Goal: Task Accomplishment & Management: Complete application form

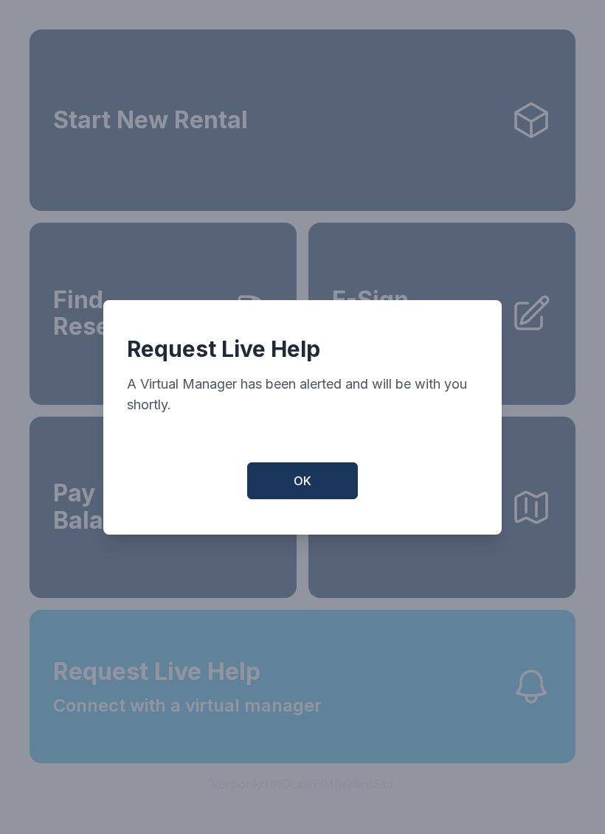
click at [301, 490] on span "OK" at bounding box center [303, 481] width 18 height 18
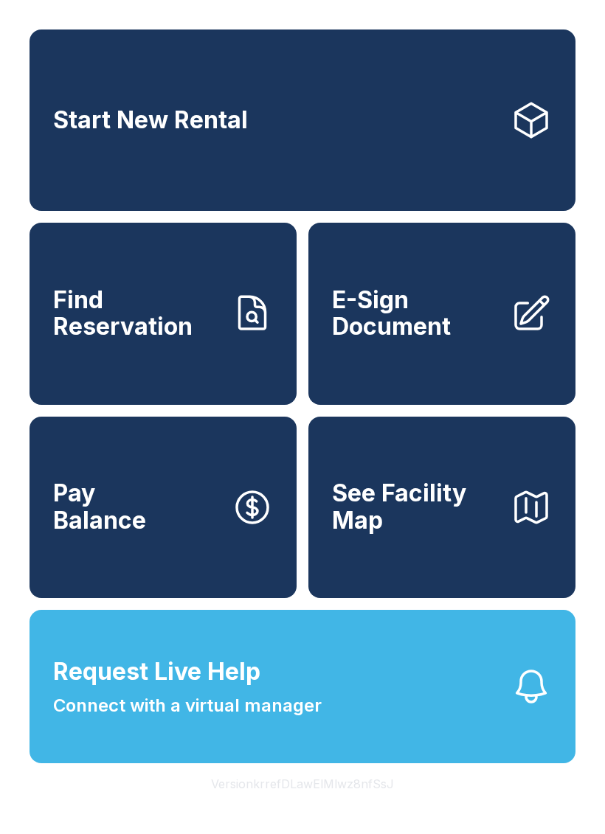
click at [424, 339] on span "E-Sign Document" at bounding box center [415, 314] width 167 height 54
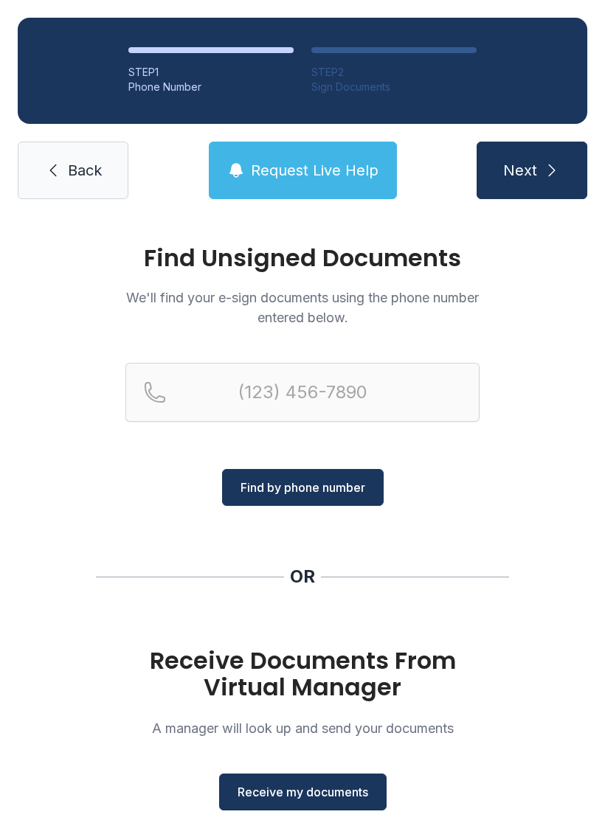
click at [274, 795] on span "Receive my documents" at bounding box center [303, 793] width 131 height 18
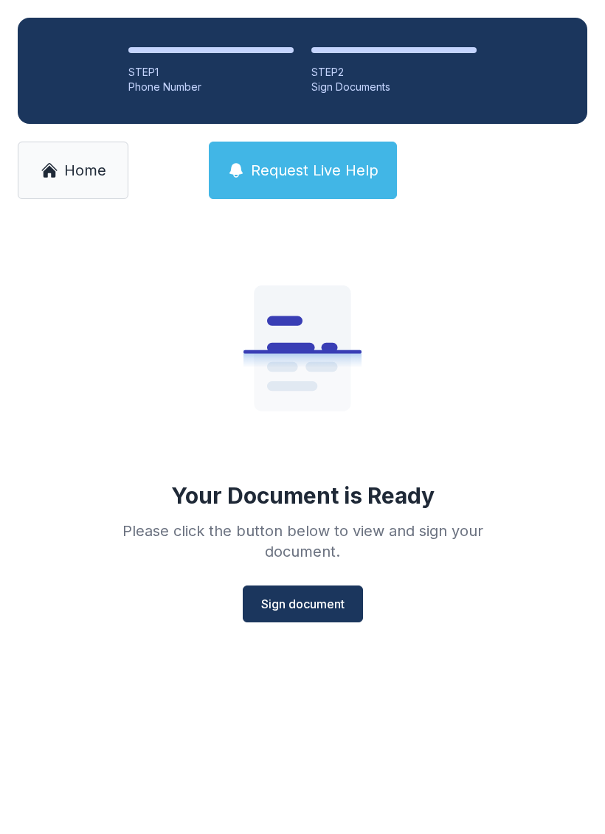
click at [292, 604] on span "Sign document" at bounding box center [302, 604] width 83 height 18
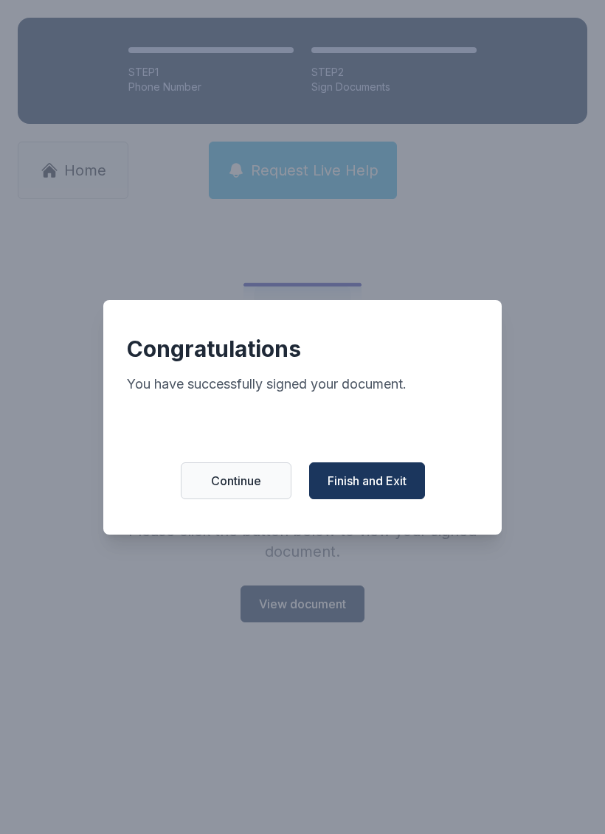
click at [362, 485] on span "Finish and Exit" at bounding box center [367, 481] width 79 height 18
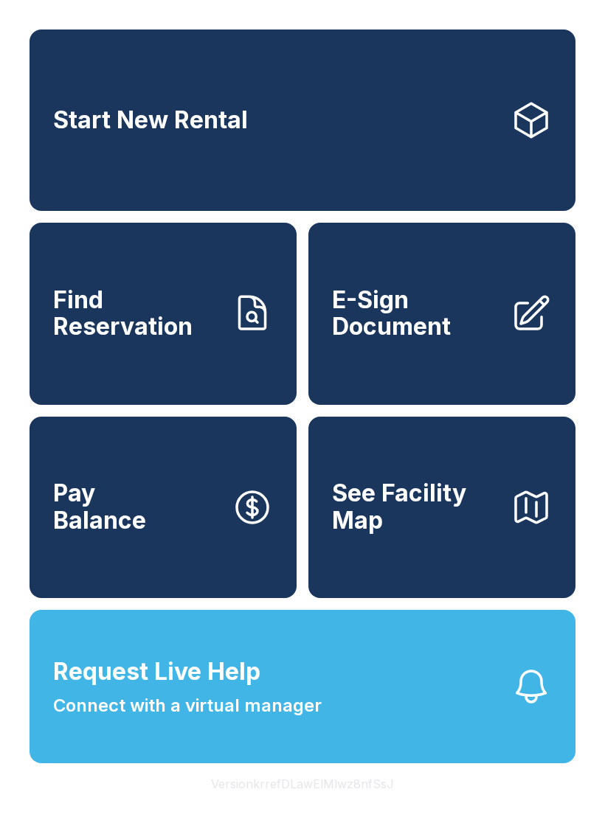
click at [312, 123] on link "Start New Rental" at bounding box center [303, 121] width 546 height 182
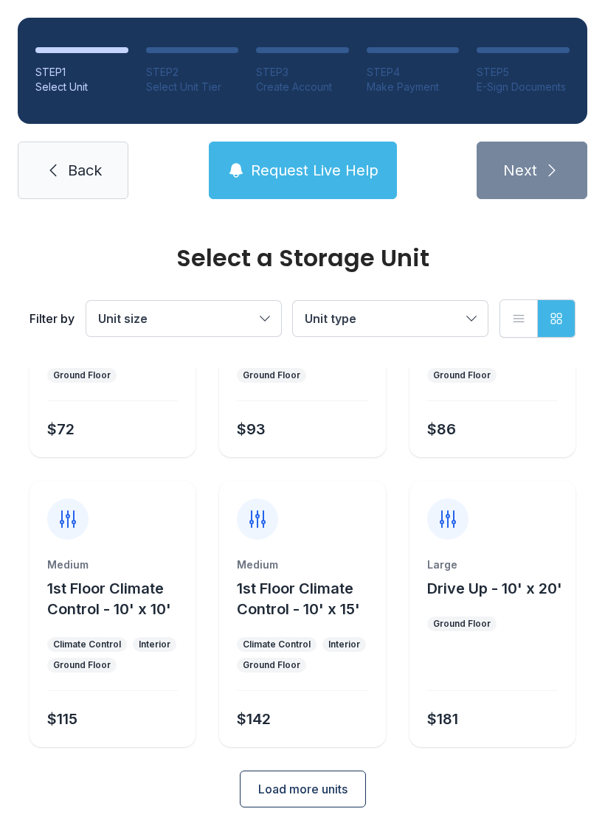
scroll to position [176, 0]
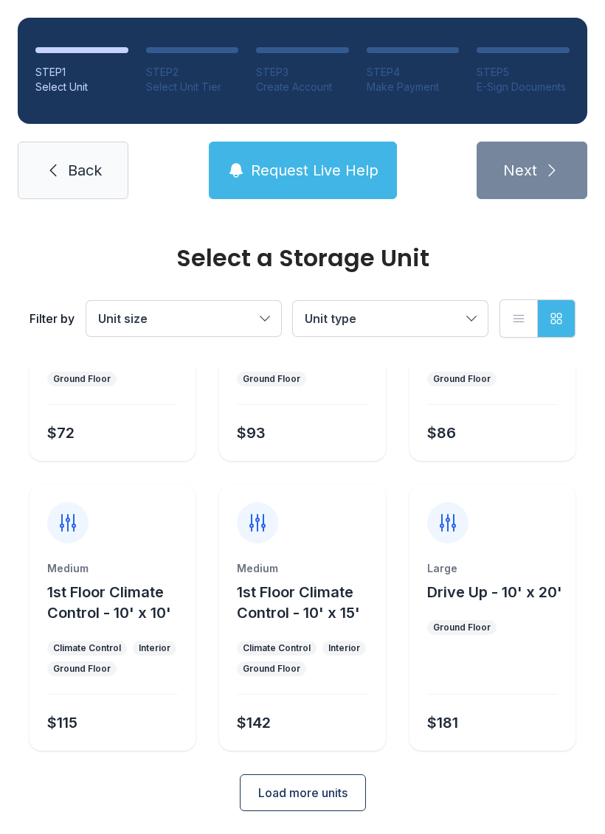
click at [304, 599] on span "1st Floor Climate Control - 10' x 15'" at bounding box center [298, 603] width 123 height 38
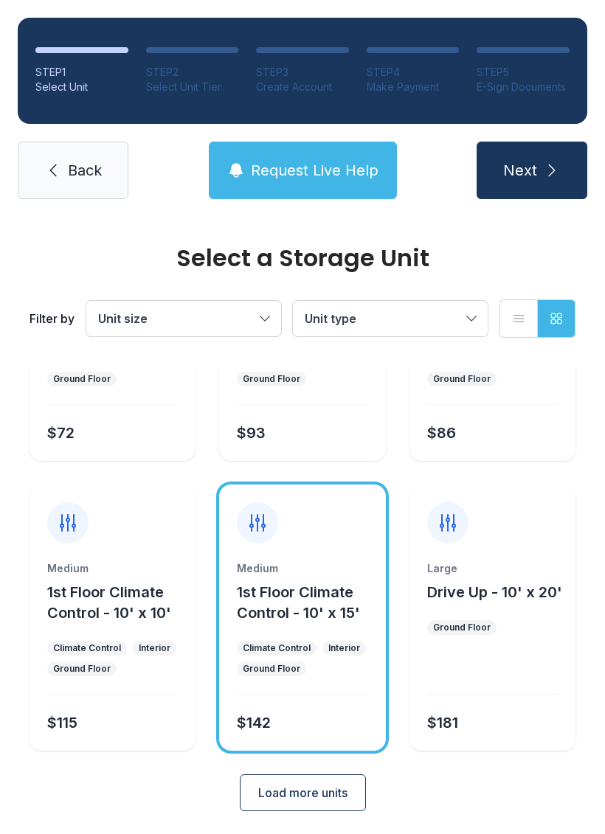
click at [539, 171] on button "Next" at bounding box center [532, 171] width 111 height 58
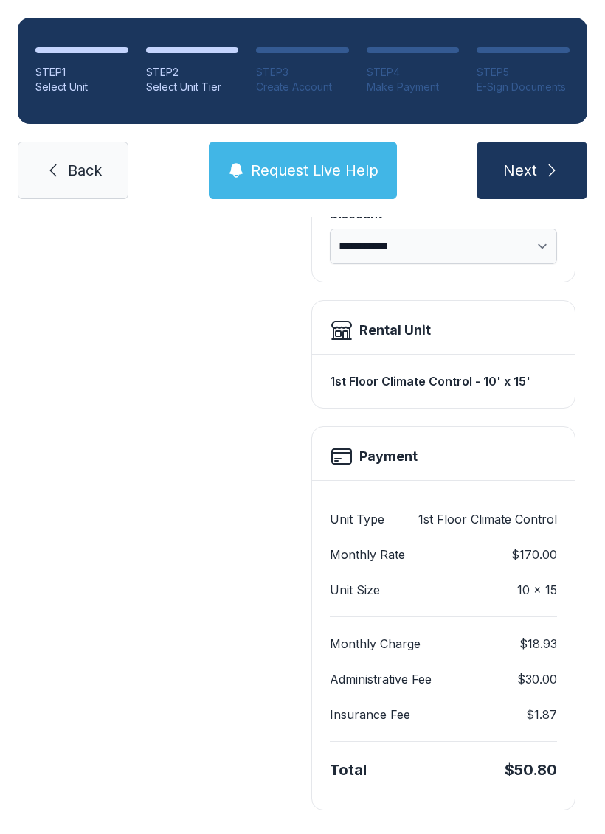
scroll to position [319, 0]
click at [78, 171] on span "Back" at bounding box center [85, 170] width 34 height 21
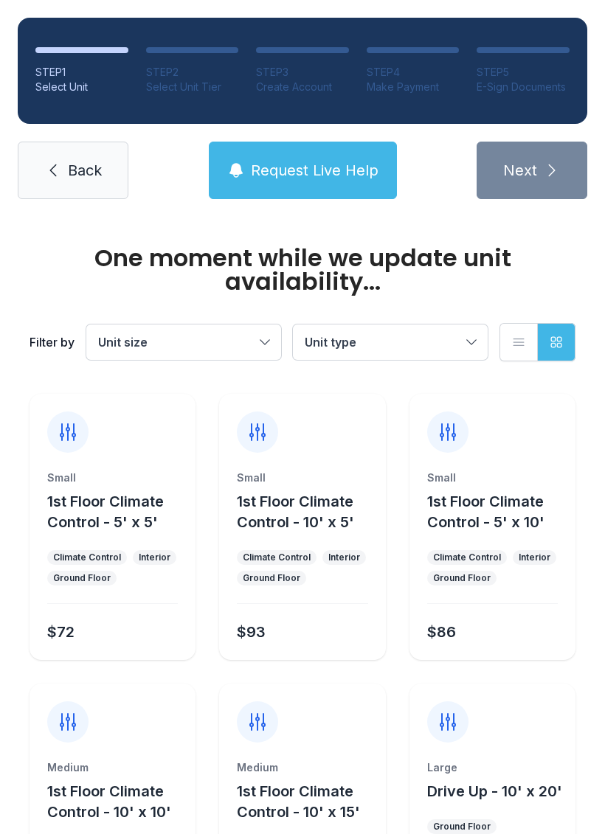
click at [98, 170] on span "Back" at bounding box center [85, 170] width 34 height 21
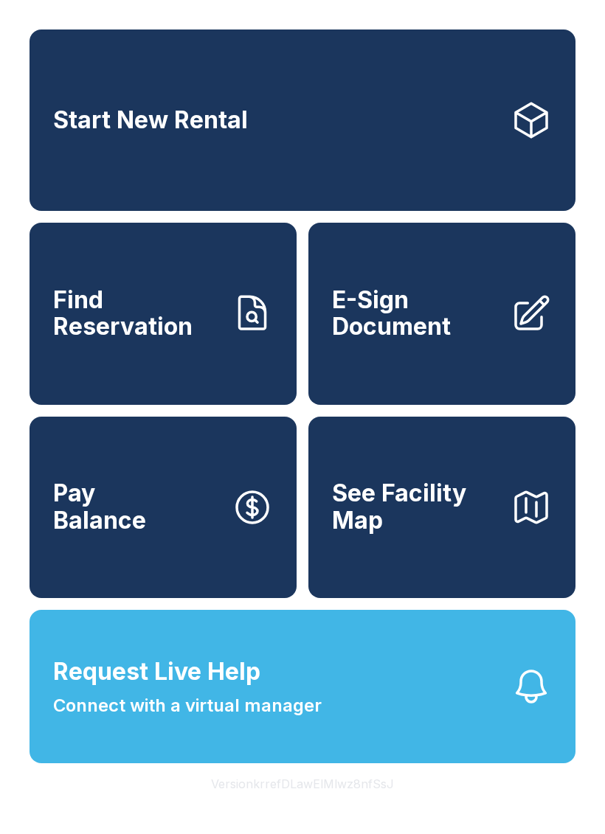
click at [456, 303] on link "E-Sign Document" at bounding box center [441, 314] width 267 height 182
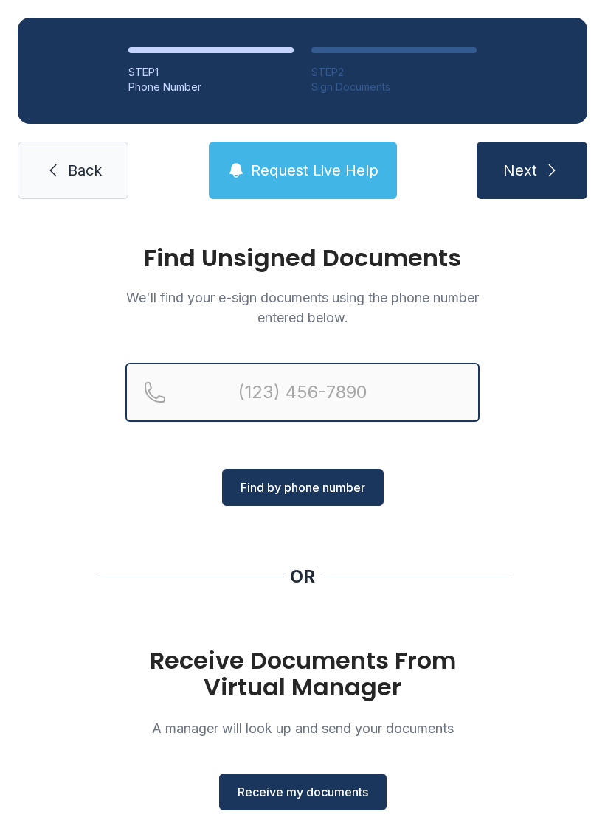
click at [201, 388] on input "Reservation phone number" at bounding box center [302, 392] width 354 height 59
type input "[PHONE_NUMBER]"
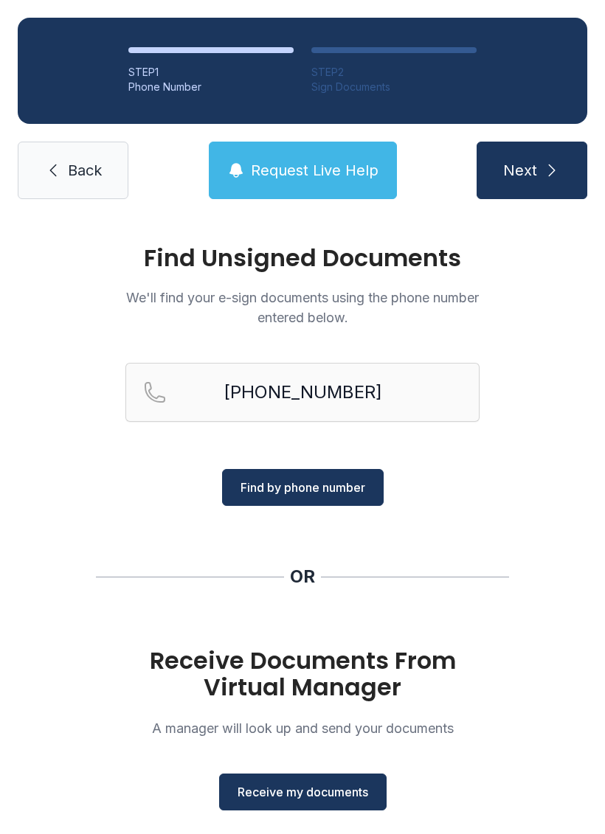
click at [305, 491] on span "Find by phone number" at bounding box center [303, 488] width 125 height 18
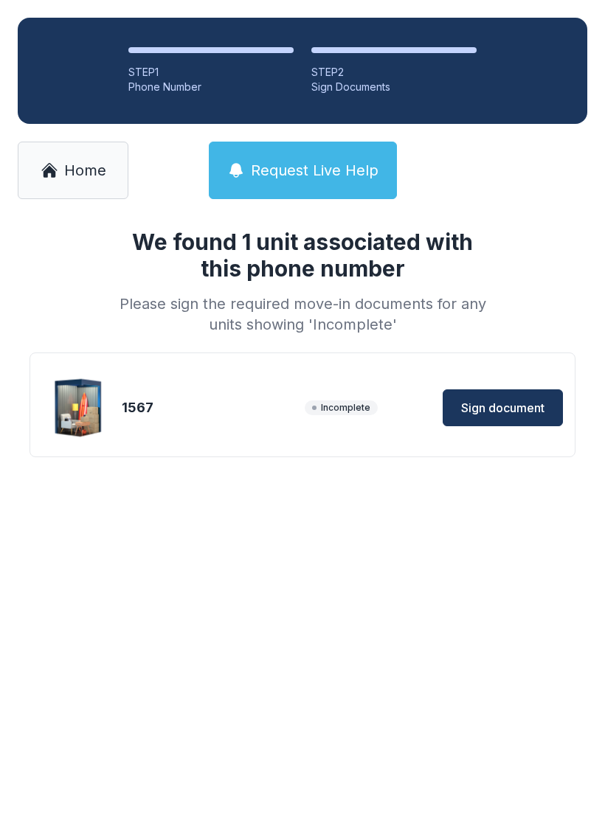
click at [501, 404] on span "Sign document" at bounding box center [502, 408] width 83 height 18
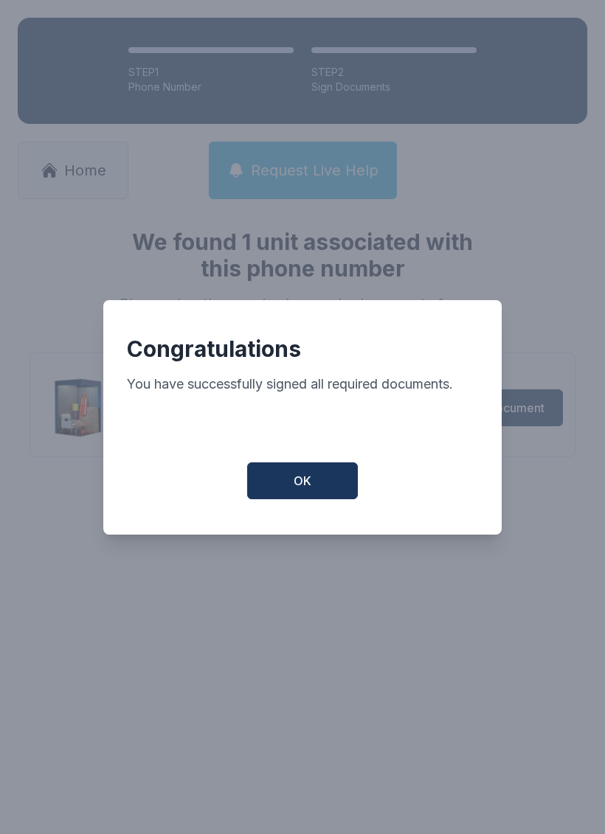
click at [323, 500] on button "OK" at bounding box center [302, 481] width 111 height 37
